Goal: Information Seeking & Learning: Compare options

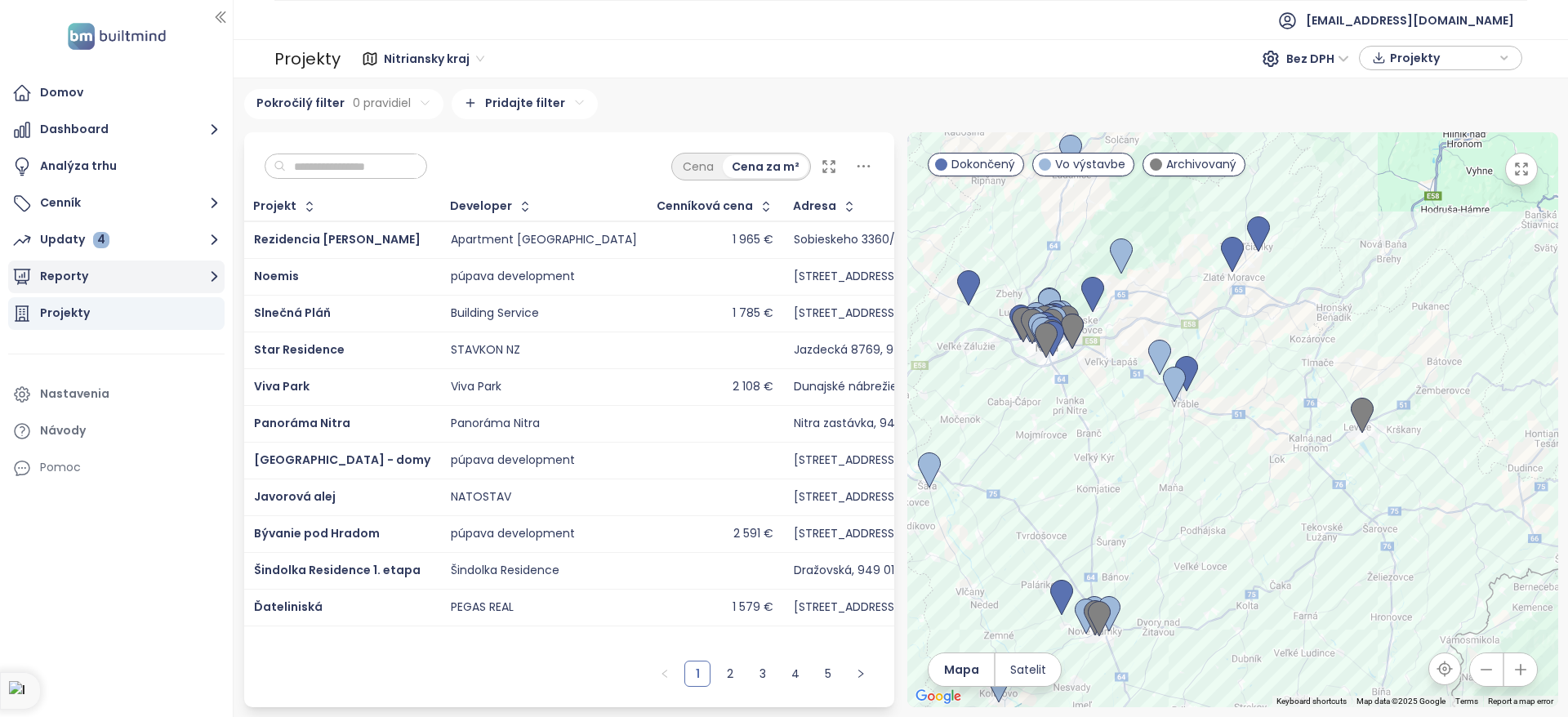
click at [179, 270] on button "Reporty" at bounding box center [116, 277] width 216 height 33
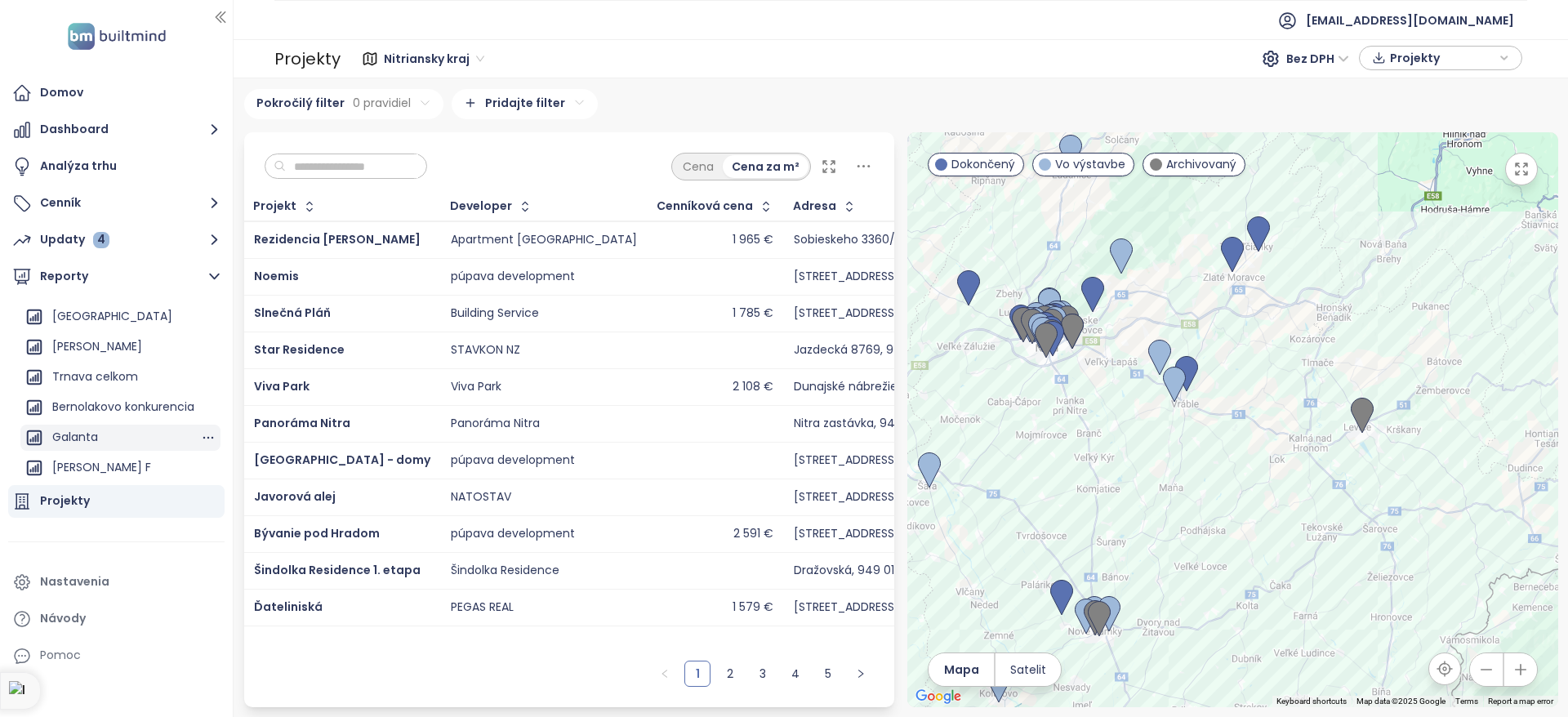
scroll to position [330, 0]
click at [113, 398] on div "Bernolakovo konkurencia" at bounding box center [123, 407] width 142 height 21
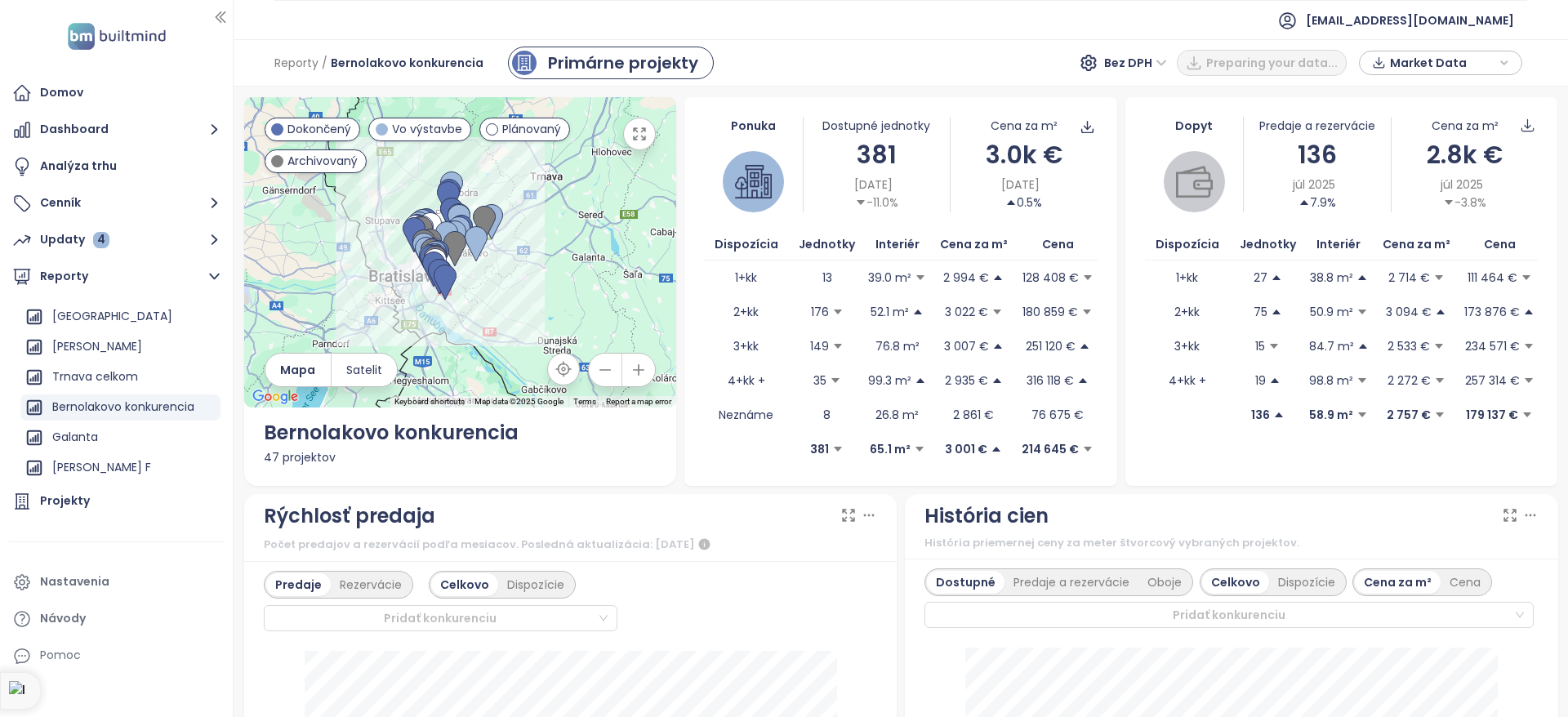
click at [644, 373] on icon "button" at bounding box center [639, 369] width 16 height 16
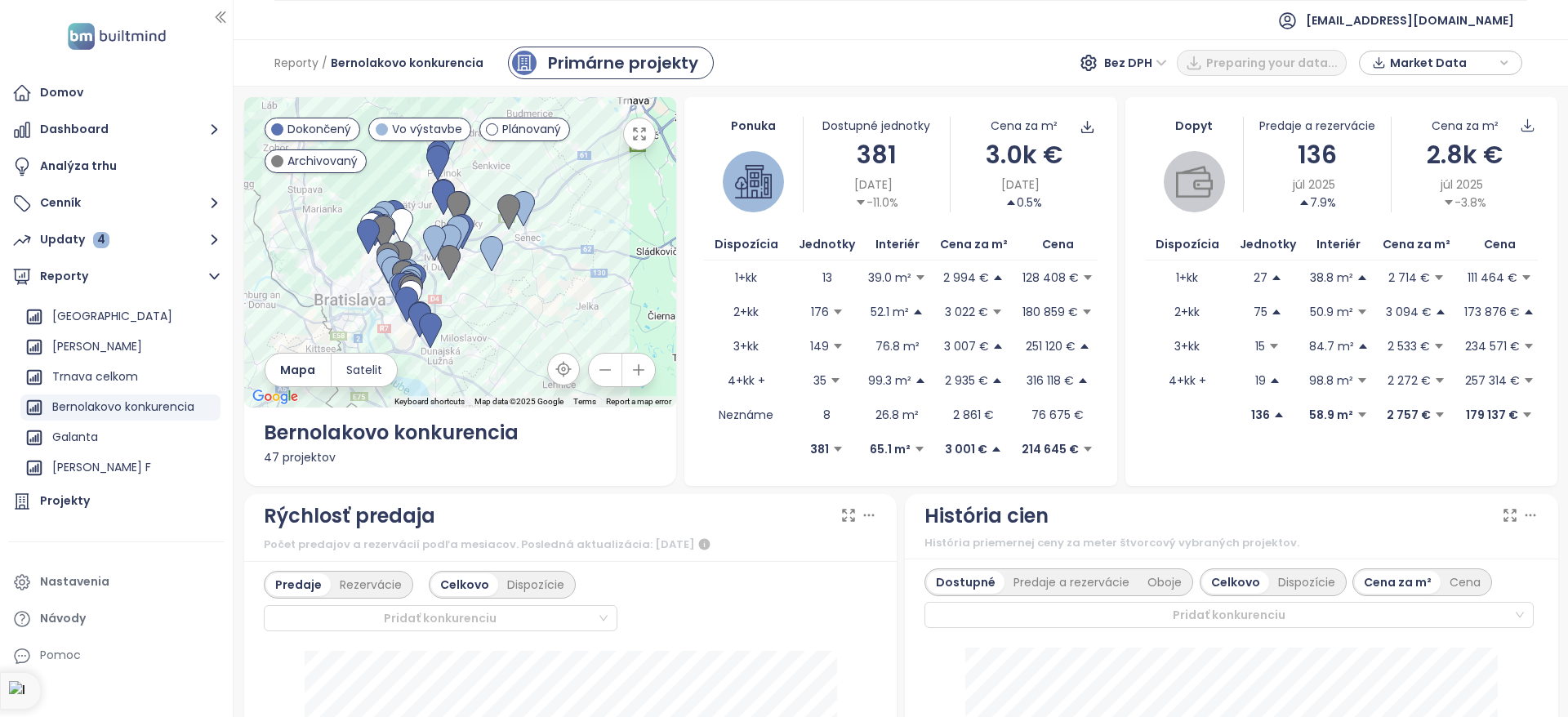
click at [644, 373] on icon "button" at bounding box center [639, 369] width 16 height 16
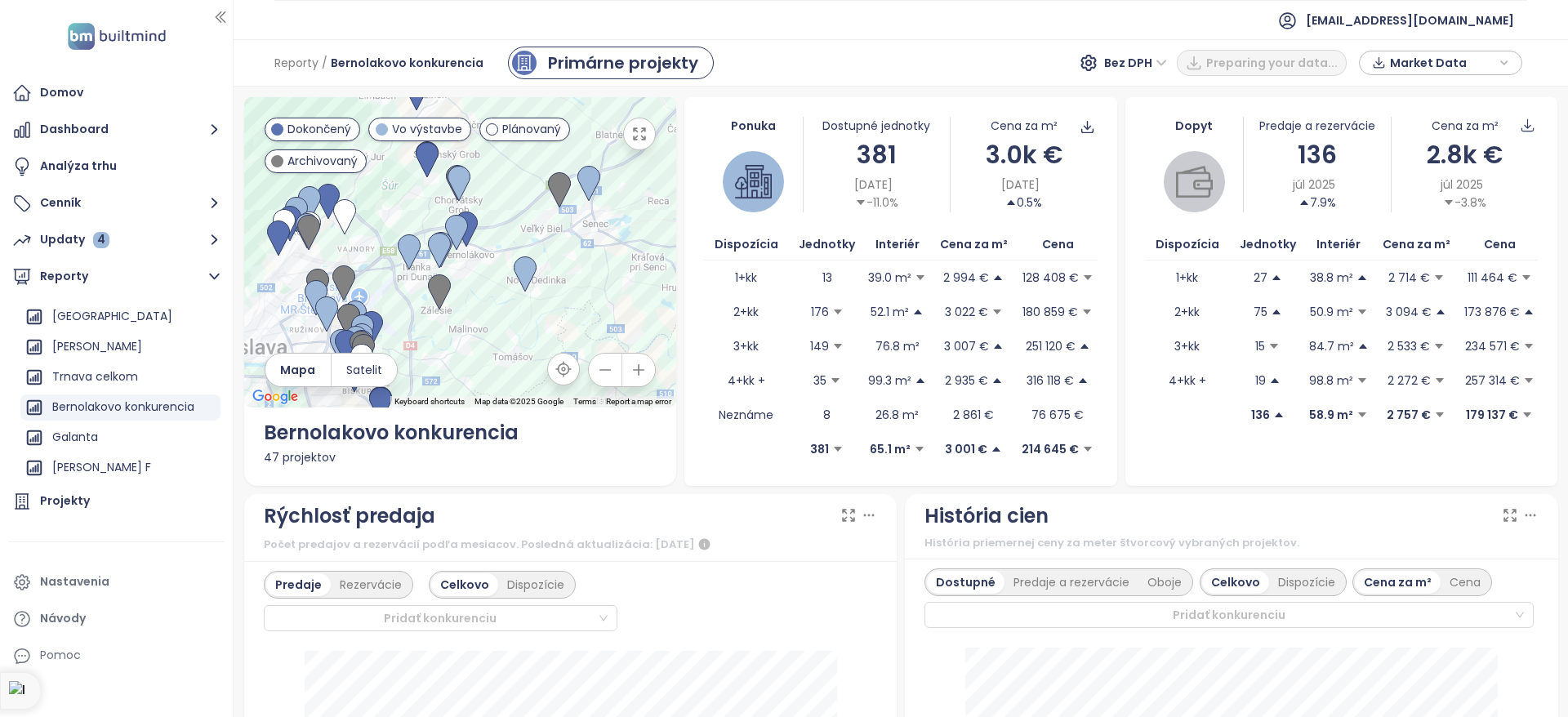
click at [644, 373] on icon "button" at bounding box center [639, 369] width 16 height 16
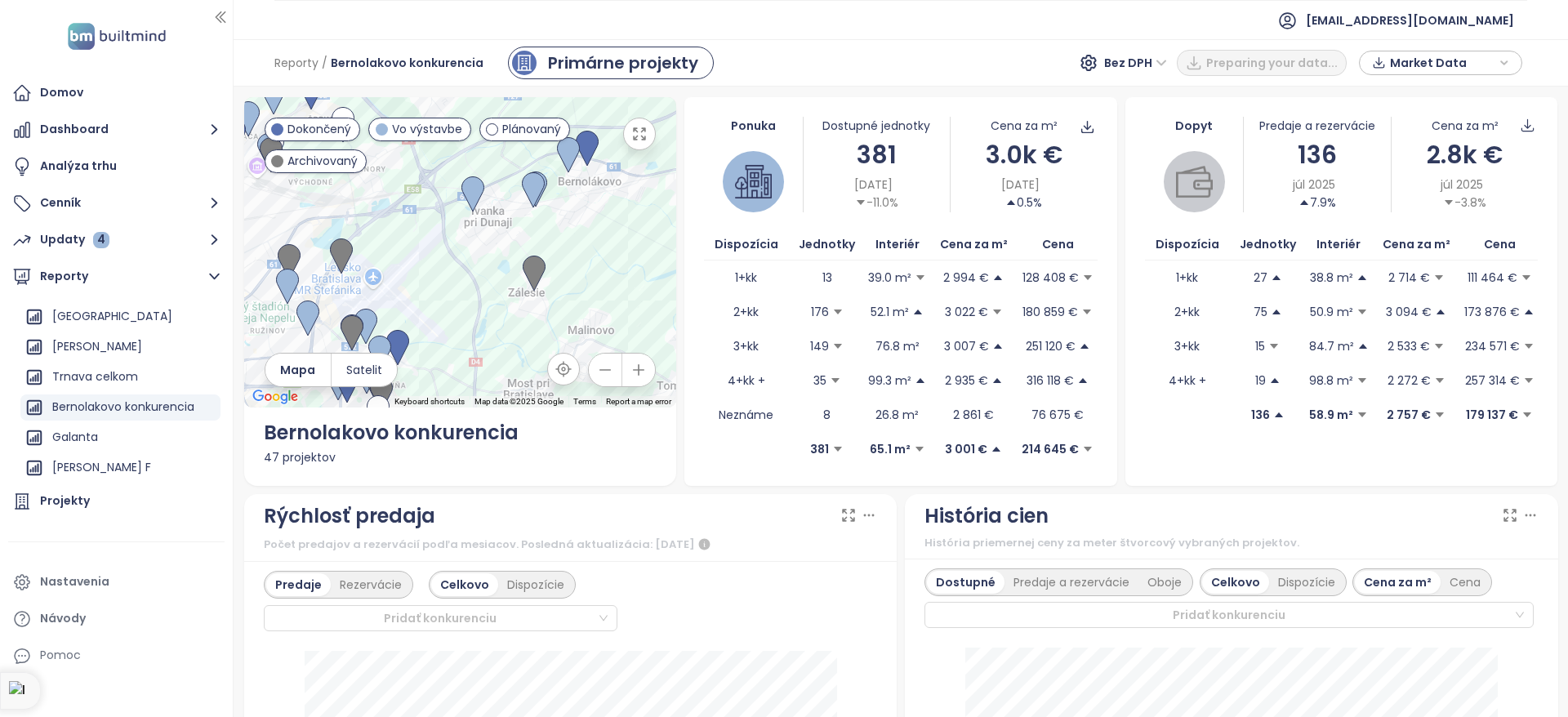
drag, startPoint x: 458, startPoint y: 313, endPoint x: 583, endPoint y: 228, distance: 151.2
click at [583, 228] on div at bounding box center [461, 252] width 433 height 311
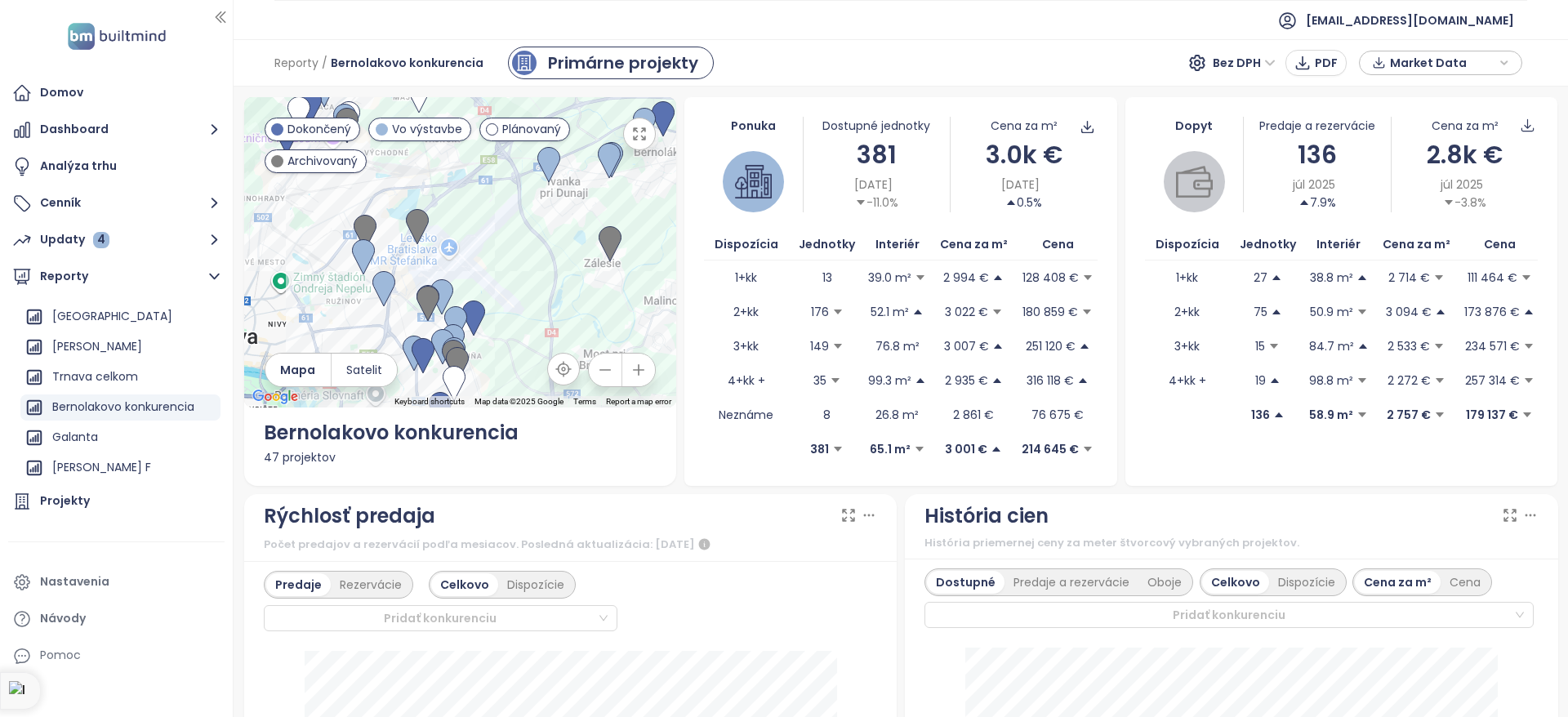
drag, startPoint x: 435, startPoint y: 287, endPoint x: 504, endPoint y: 232, distance: 88.2
click at [504, 232] on div at bounding box center [461, 252] width 433 height 311
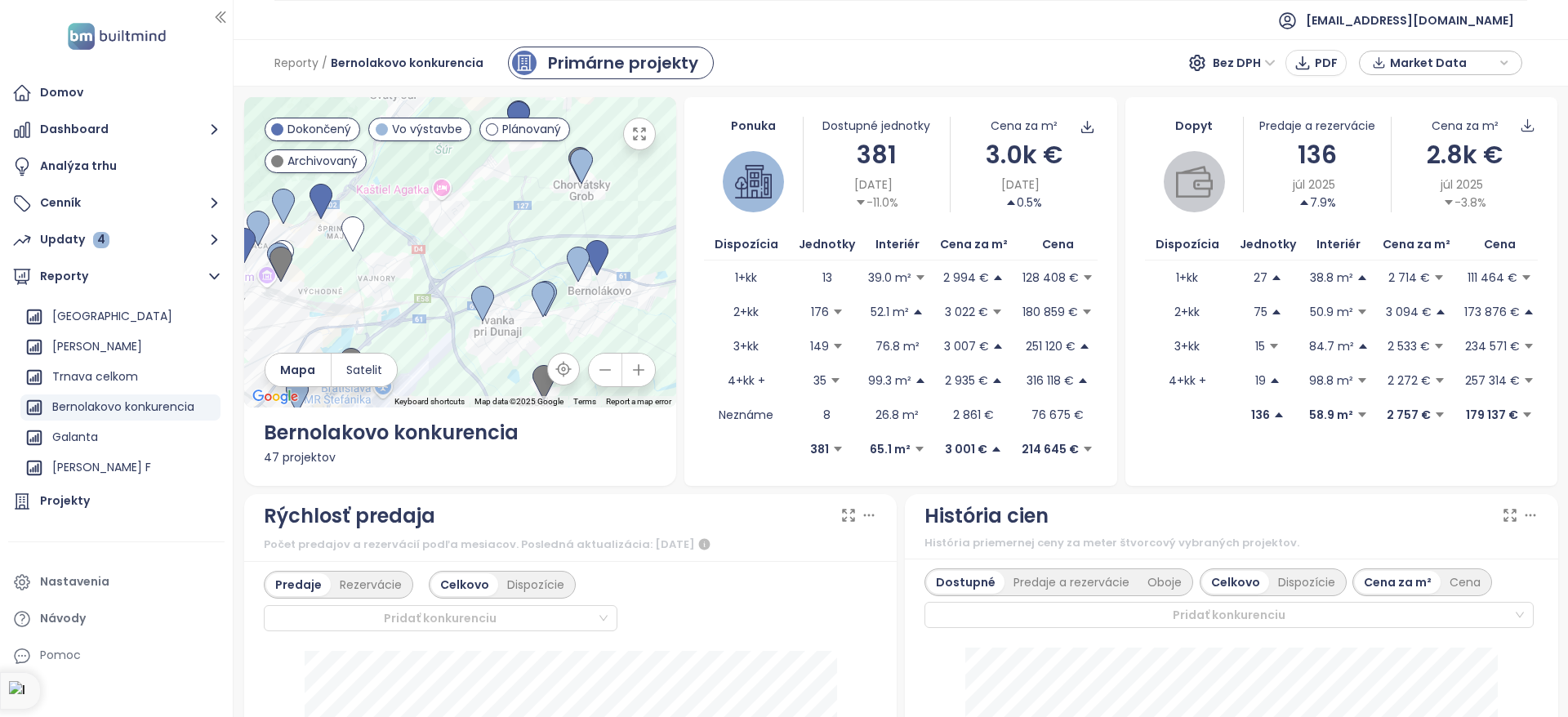
drag, startPoint x: 554, startPoint y: 316, endPoint x: 564, endPoint y: 233, distance: 83.6
click at [564, 233] on div at bounding box center [461, 252] width 433 height 311
click at [484, 296] on img at bounding box center [483, 300] width 23 height 36
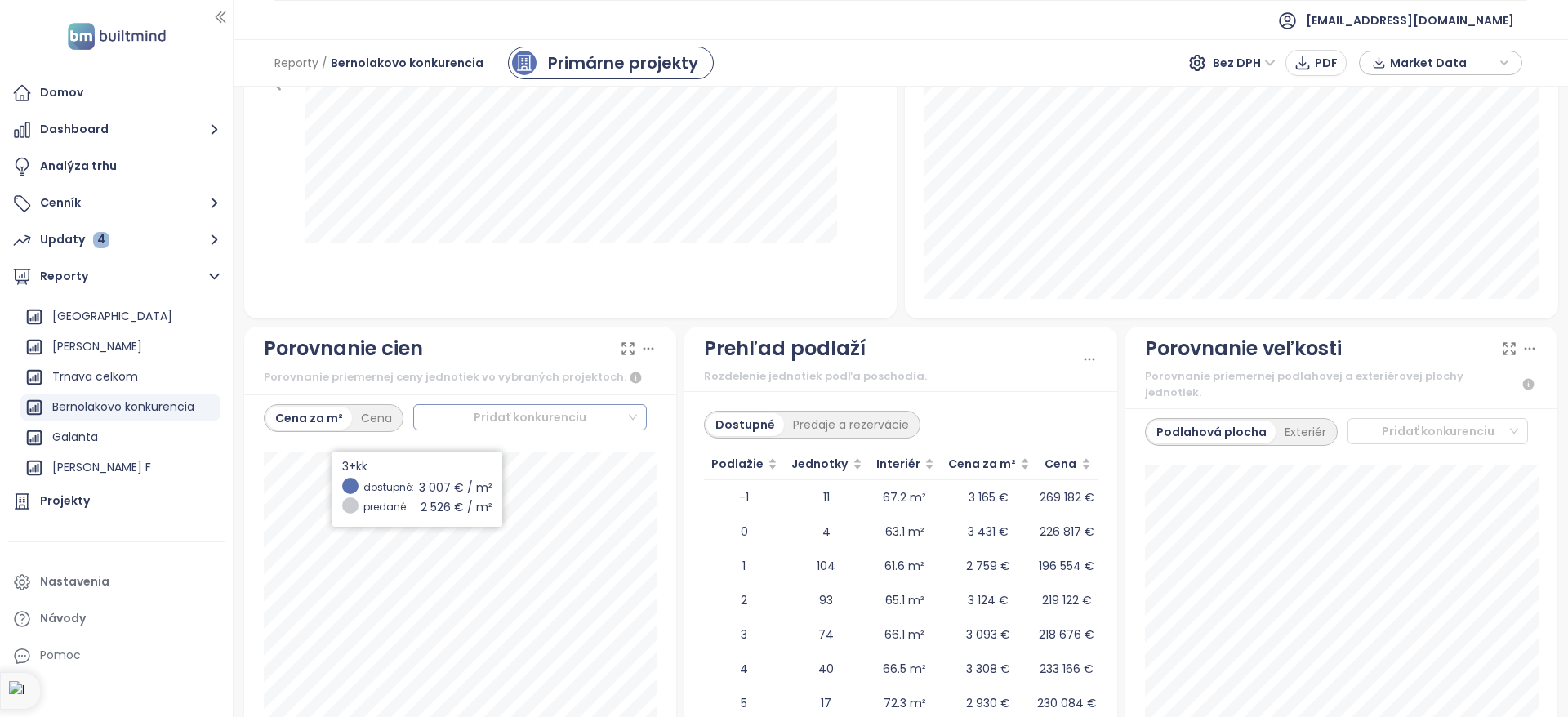
scroll to position [1688, 0]
click at [522, 416] on div at bounding box center [523, 416] width 209 height 20
type input "****"
click at [538, 445] on div "[GEOGRAPHIC_DATA]" at bounding box center [529, 447] width 210 height 18
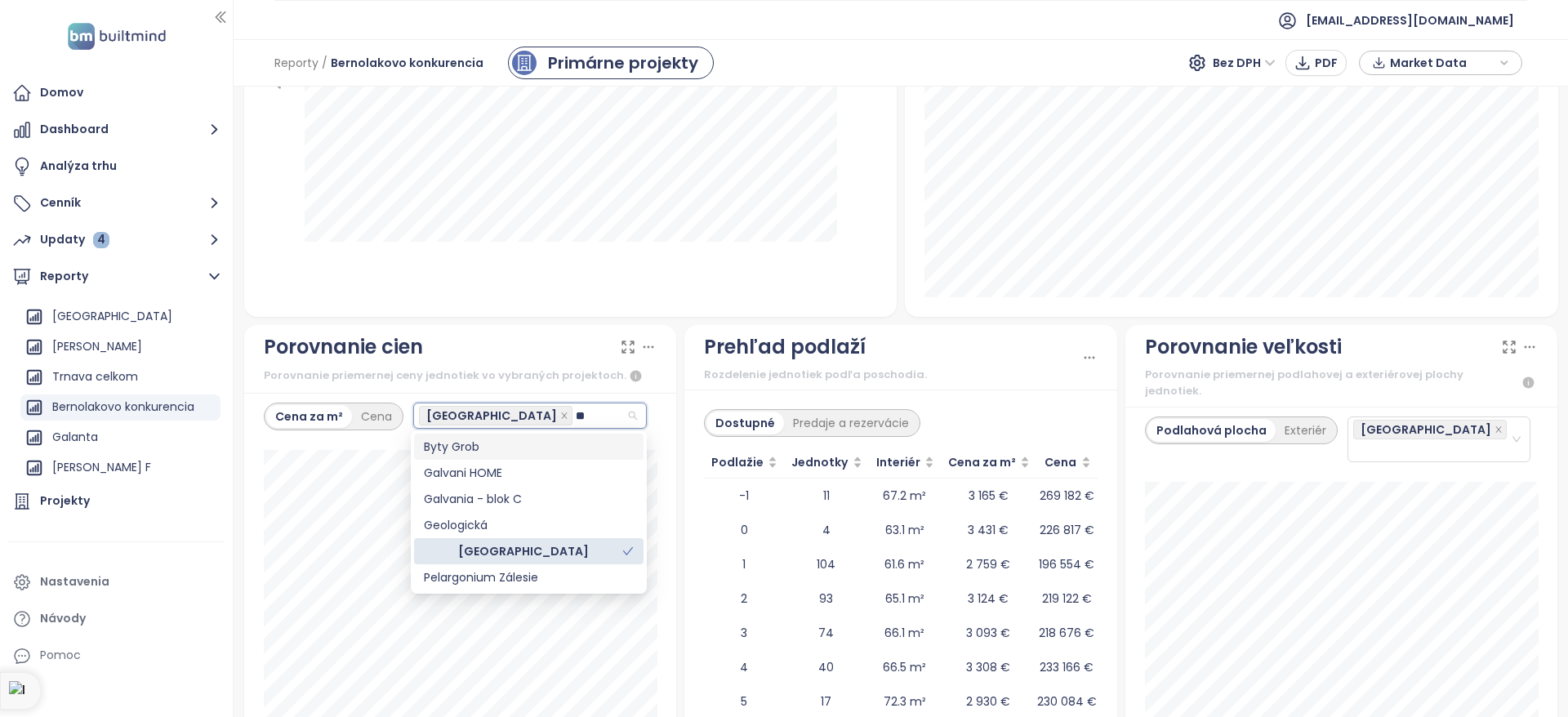
type input "*"
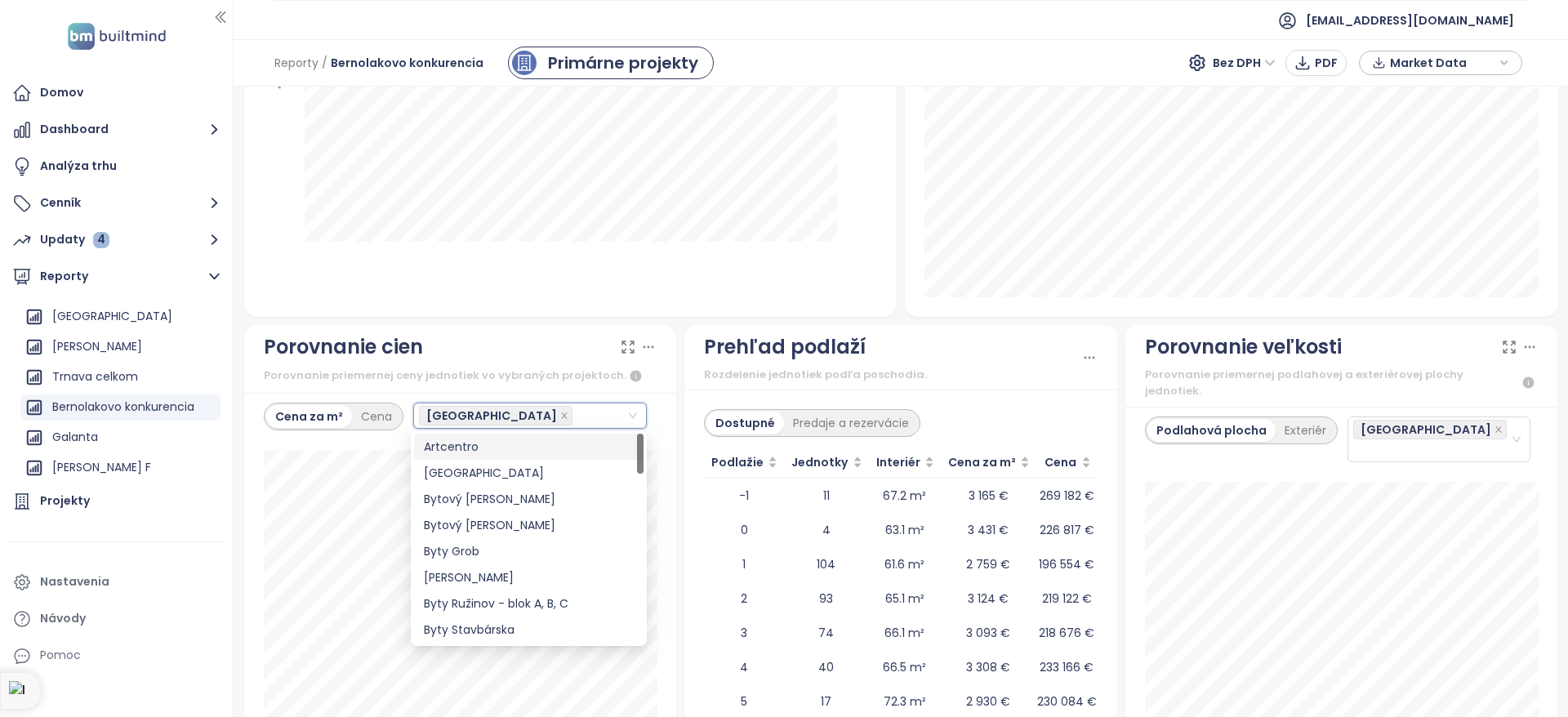
click at [456, 333] on div "Porovnanie cien" at bounding box center [460, 347] width 394 height 31
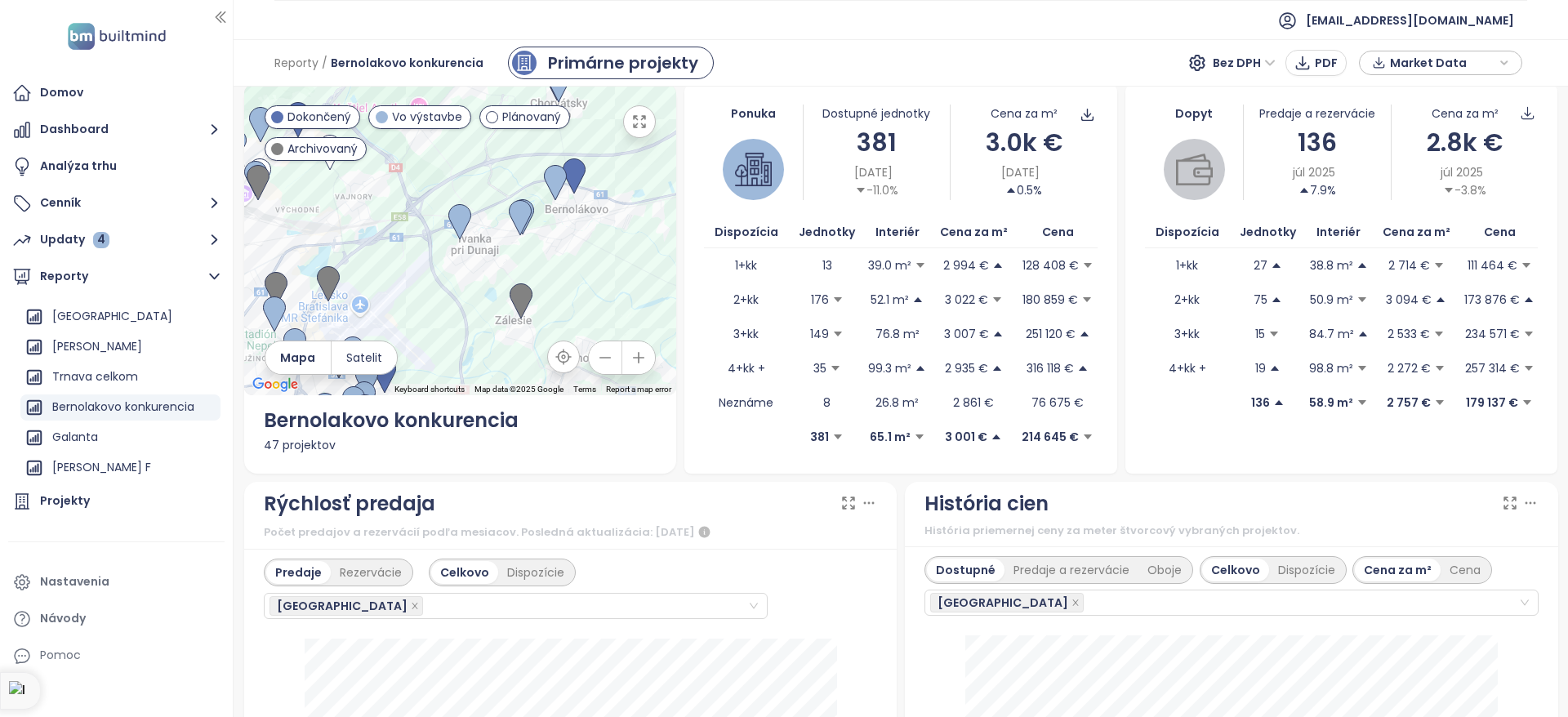
scroll to position [0, 0]
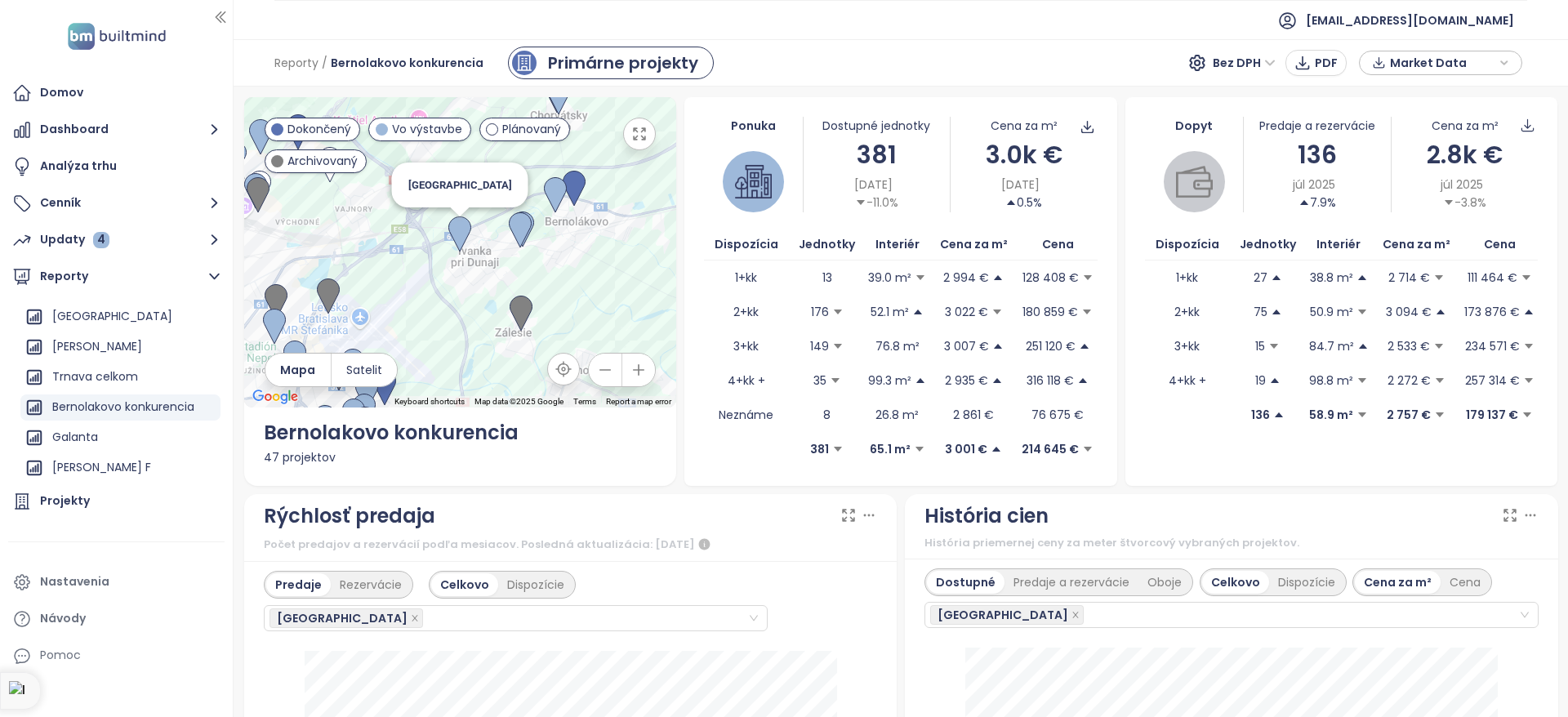
click at [458, 230] on img at bounding box center [460, 234] width 23 height 36
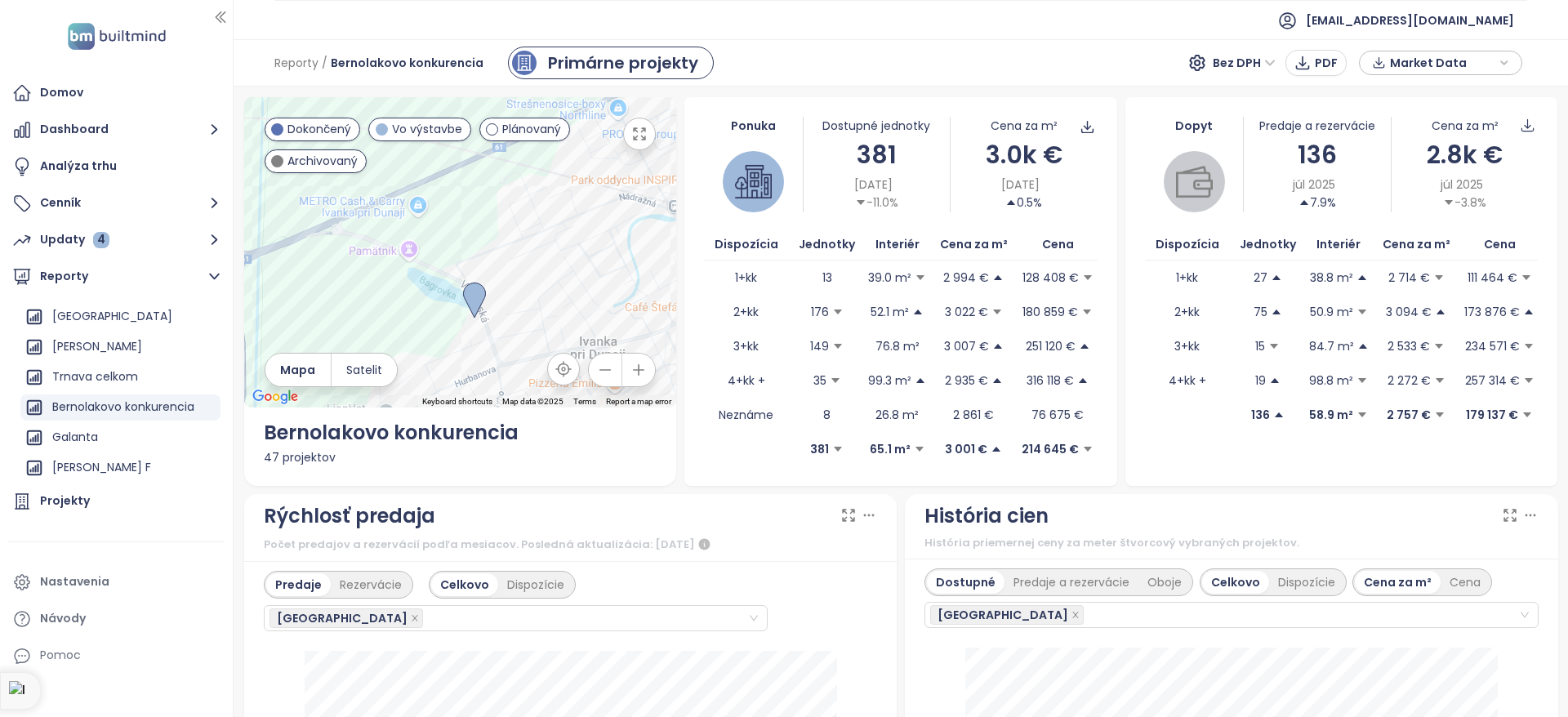
drag, startPoint x: 481, startPoint y: 298, endPoint x: 495, endPoint y: 187, distance: 111.9
click at [495, 187] on div at bounding box center [461, 252] width 433 height 311
click at [475, 296] on img at bounding box center [474, 299] width 23 height 36
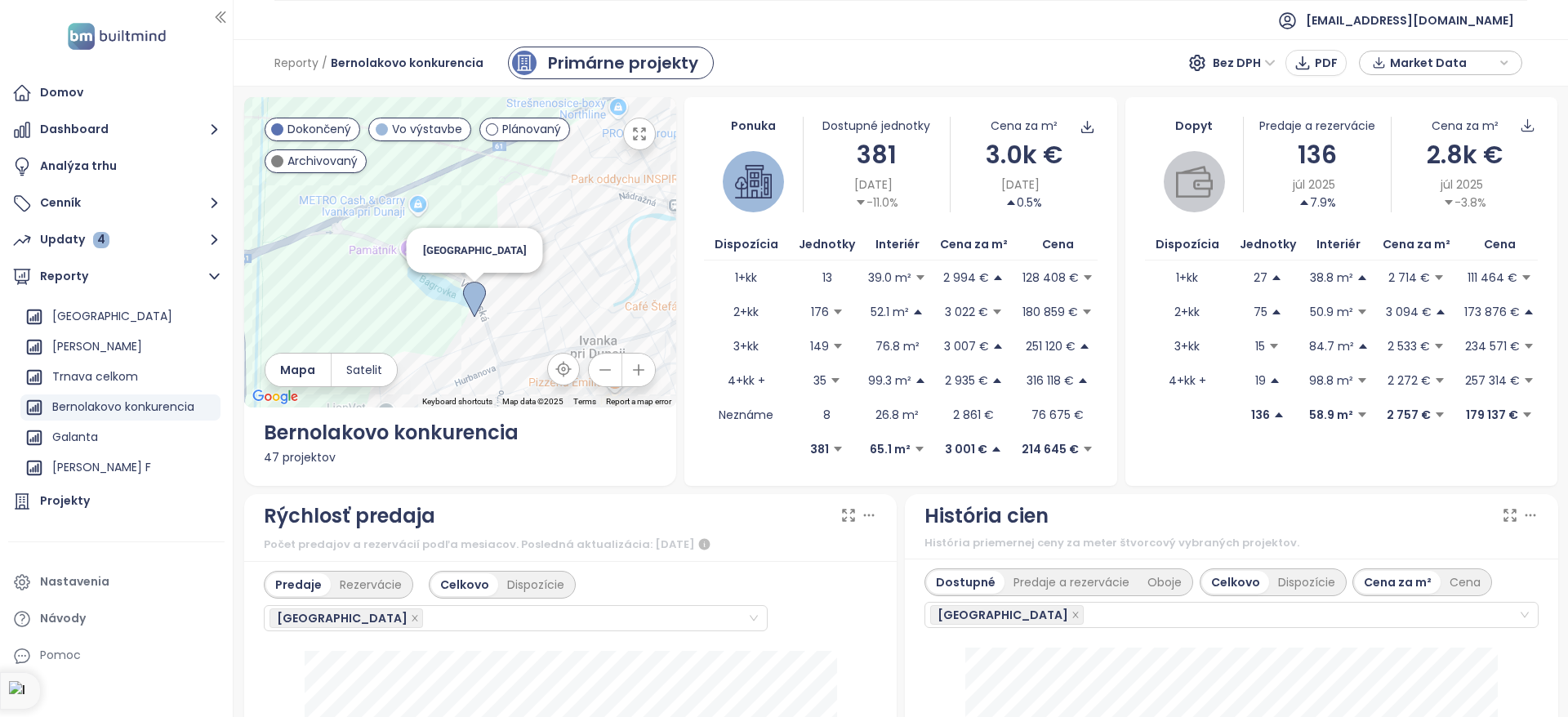
click at [475, 296] on img at bounding box center [474, 299] width 23 height 36
click at [473, 288] on img at bounding box center [474, 299] width 23 height 36
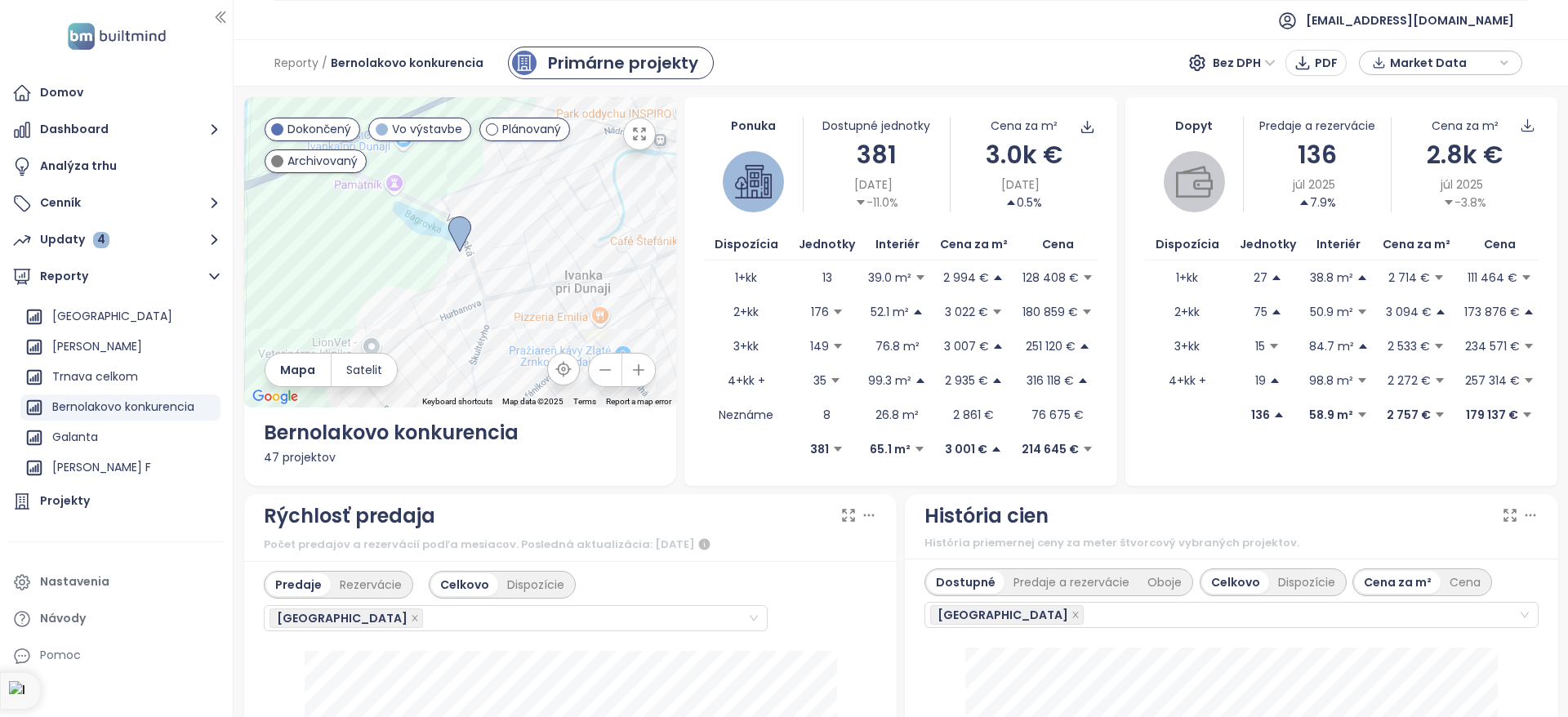
click at [643, 138] on icon "button" at bounding box center [639, 133] width 16 height 16
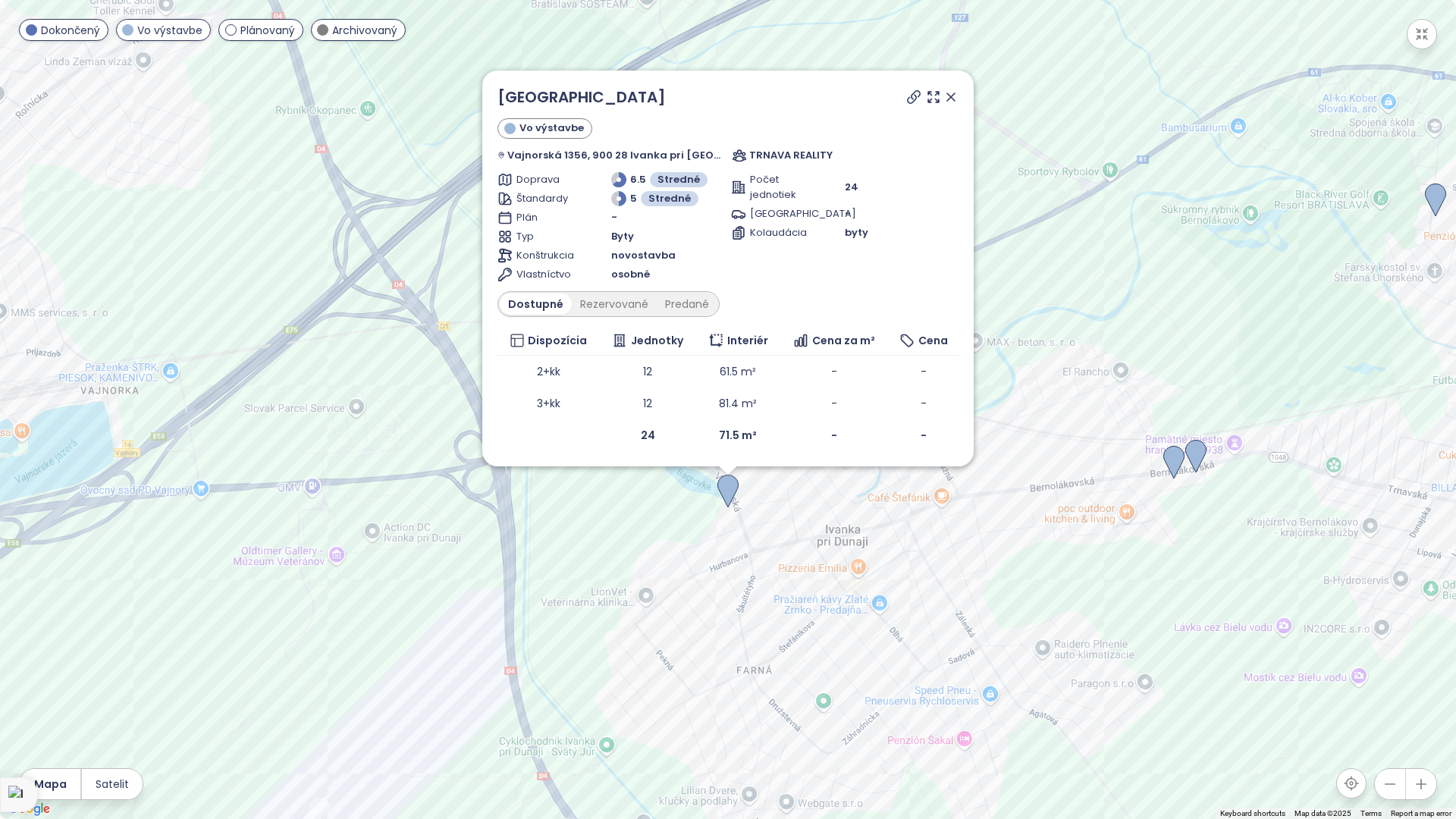
click at [908, 96] on icon at bounding box center [914, 97] width 12 height 12
click at [947, 95] on icon at bounding box center [951, 96] width 8 height 8
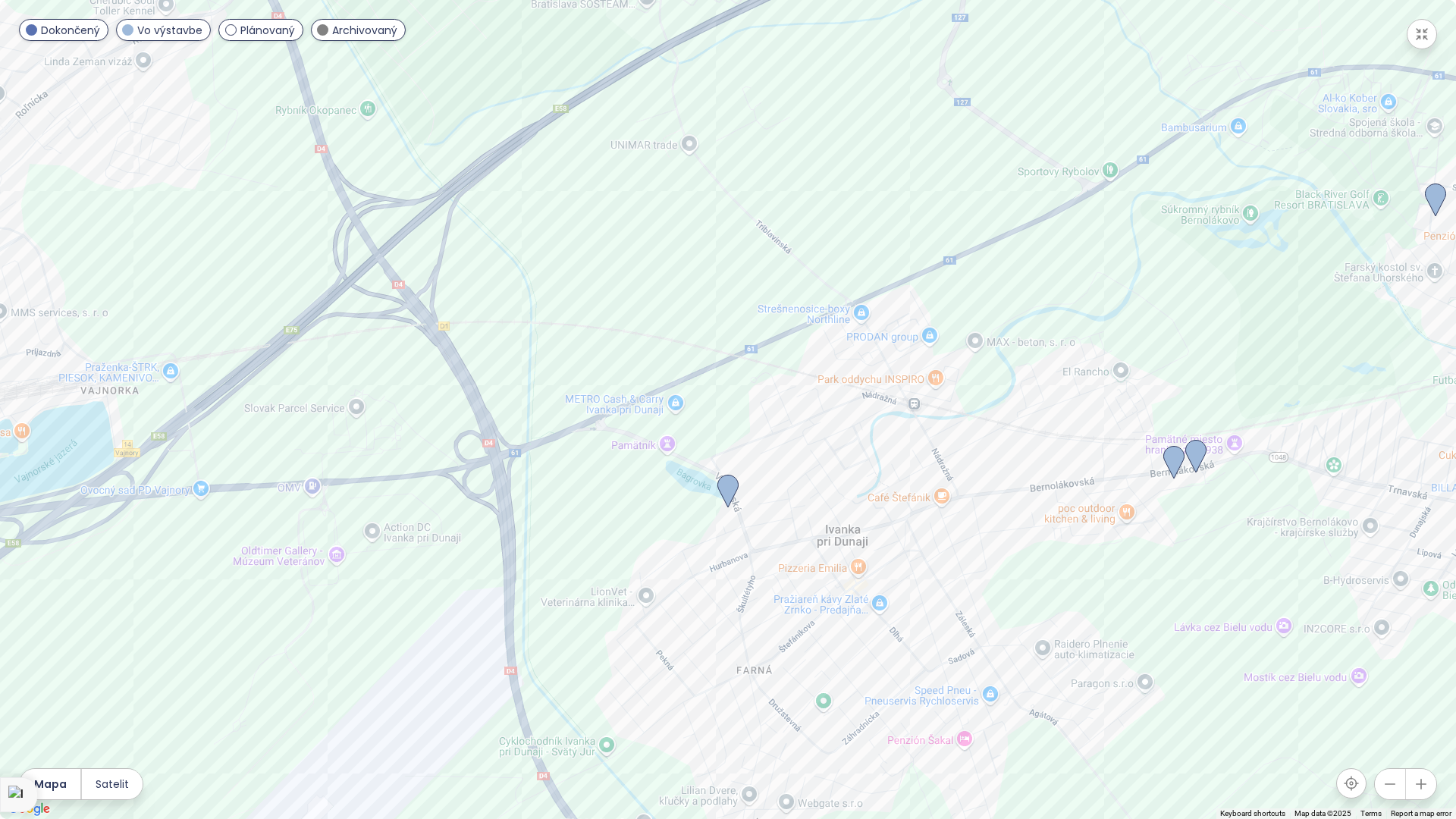
click at [1418, 39] on icon "button" at bounding box center [1422, 33] width 15 height 15
